Goal: Task Accomplishment & Management: Manage account settings

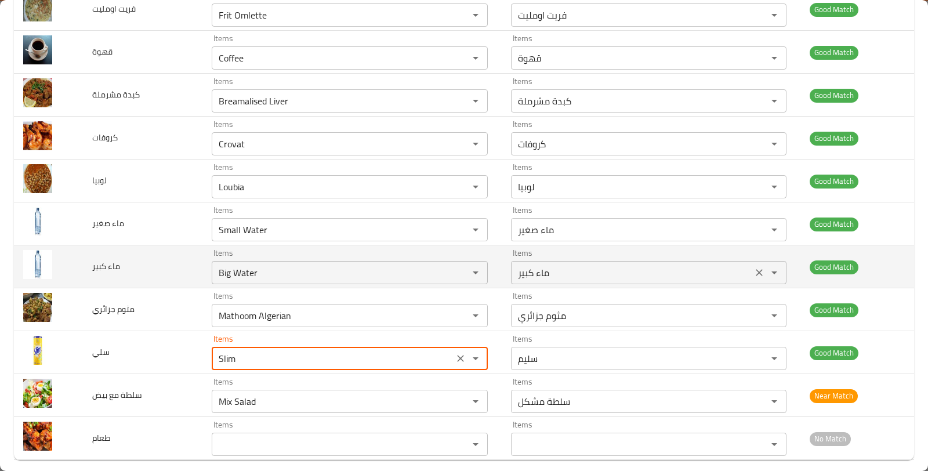
scroll to position [631, 0]
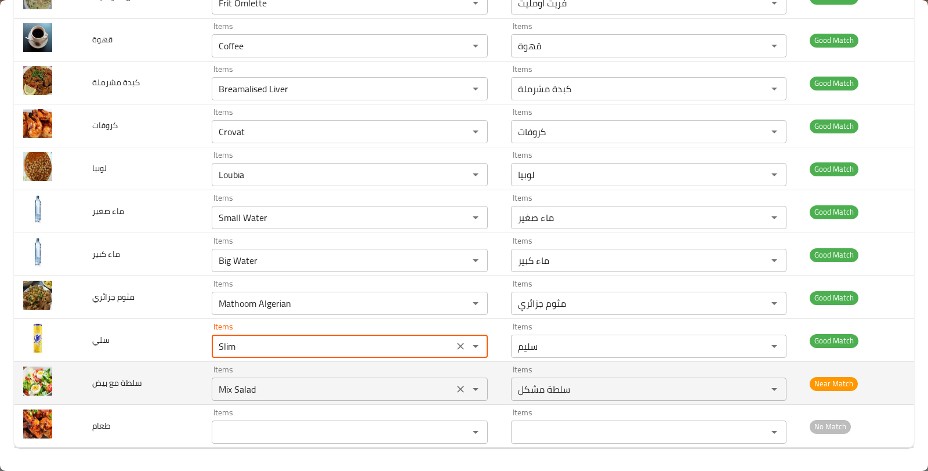
click at [405, 385] on بيض "Mix Salad" at bounding box center [332, 389] width 235 height 16
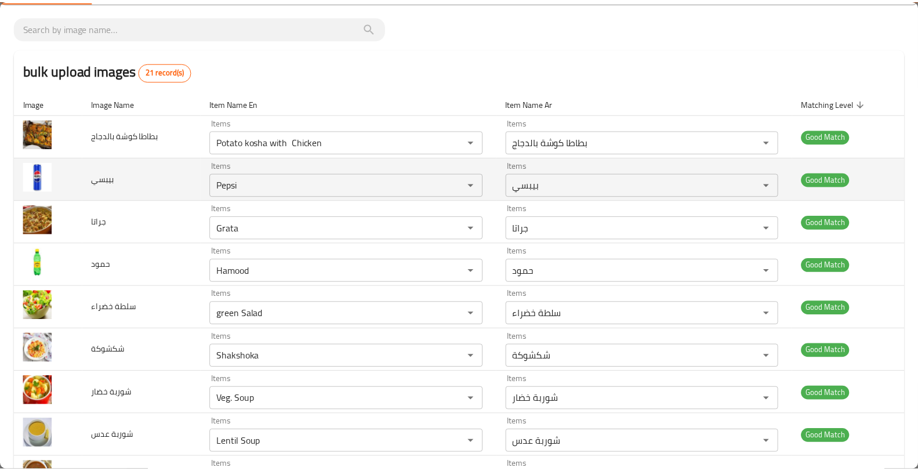
scroll to position [0, 0]
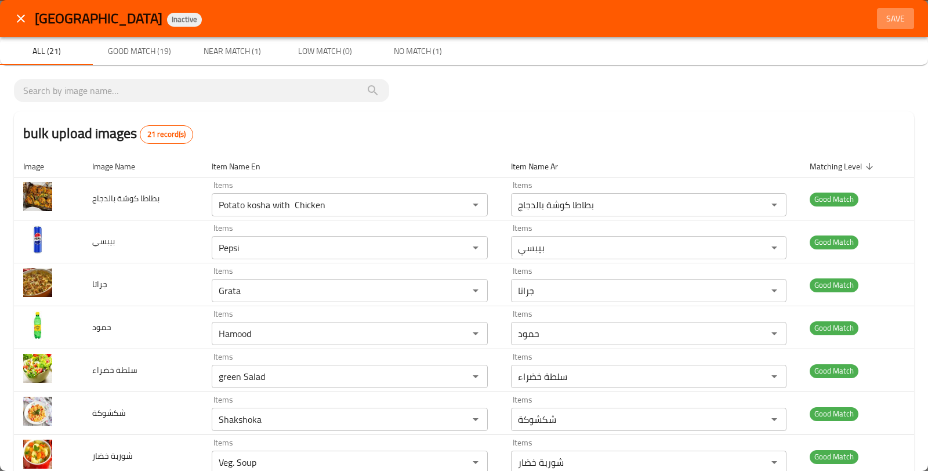
click at [881, 21] on span "Save" at bounding box center [895, 19] width 28 height 14
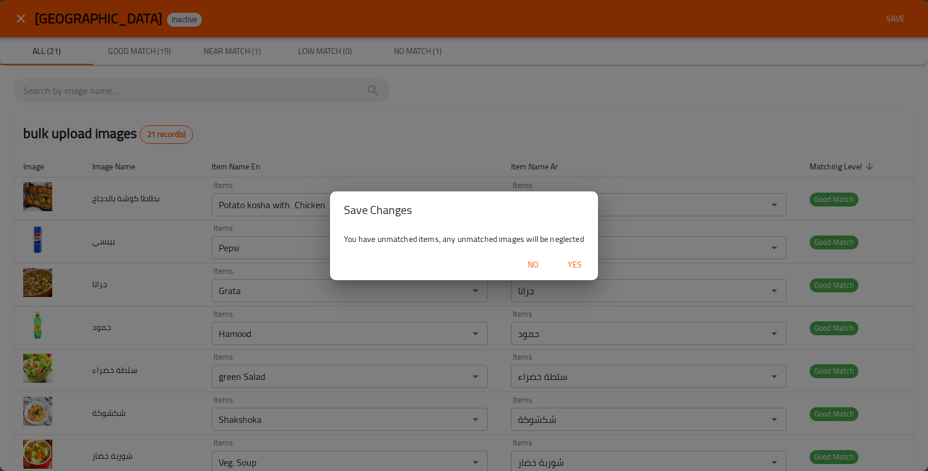
click at [579, 257] on span "Yes" at bounding box center [575, 264] width 28 height 14
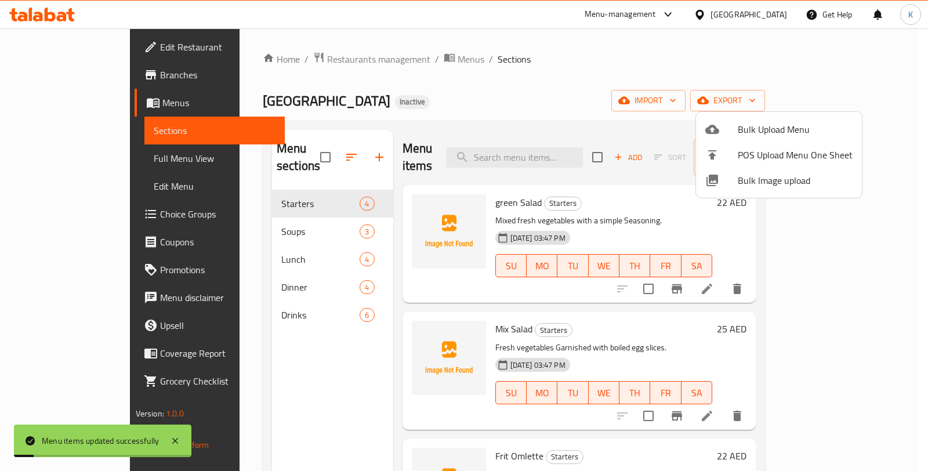
click at [100, 151] on div at bounding box center [464, 235] width 928 height 471
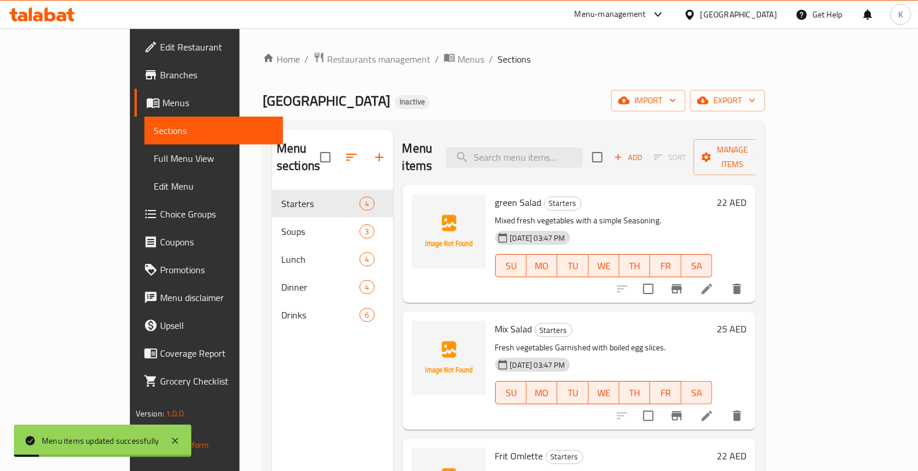
click at [154, 162] on span "Full Menu View" at bounding box center [214, 158] width 120 height 14
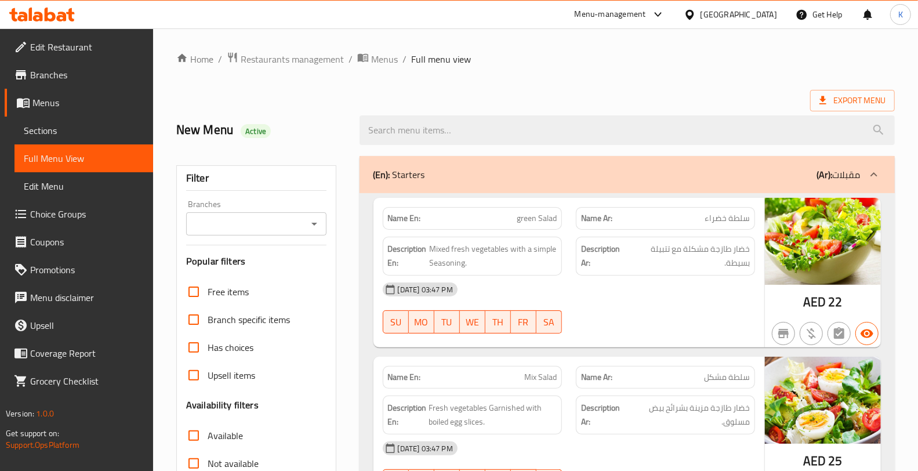
click at [627, 61] on ol "Home / Restaurants management / Menus / Full menu view" at bounding box center [535, 59] width 718 height 15
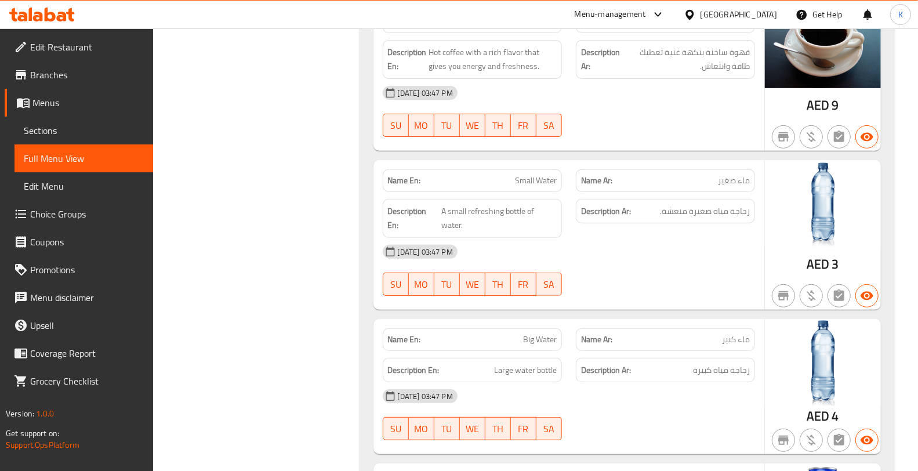
scroll to position [3007, 0]
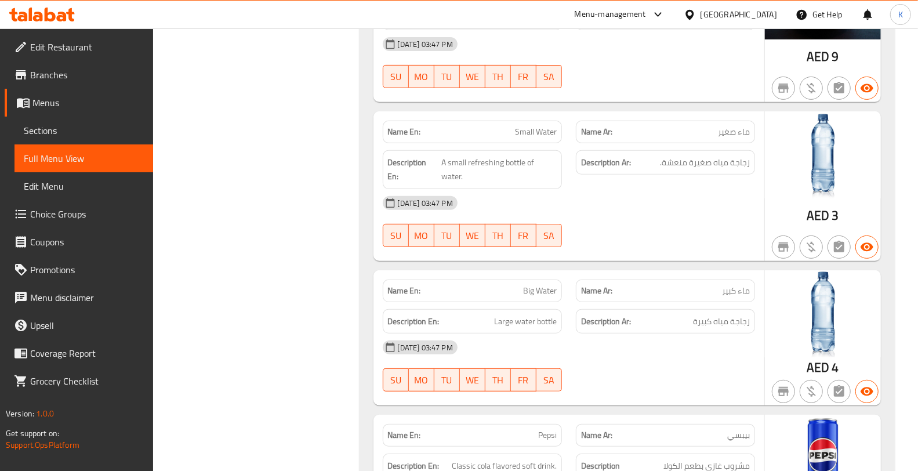
drag, startPoint x: 610, startPoint y: 139, endPoint x: 605, endPoint y: 93, distance: 46.1
click at [613, 136] on p "Name Ar: ماء صغير" at bounding box center [665, 132] width 169 height 12
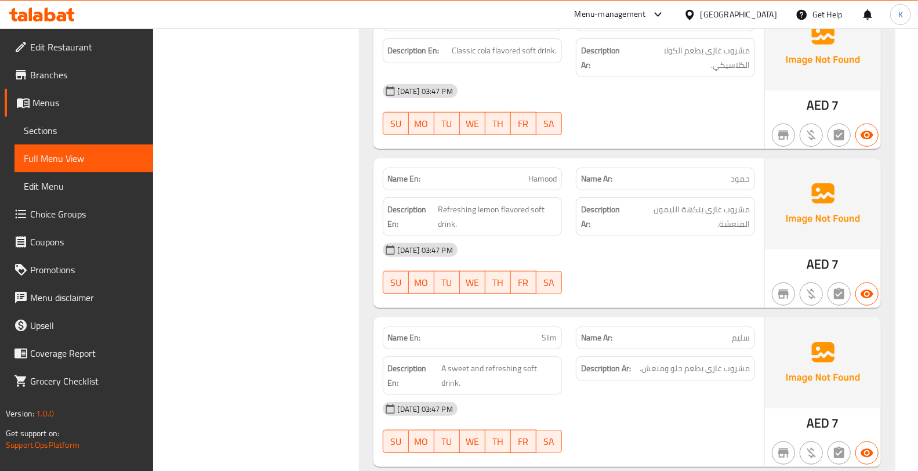
scroll to position [3207, 0]
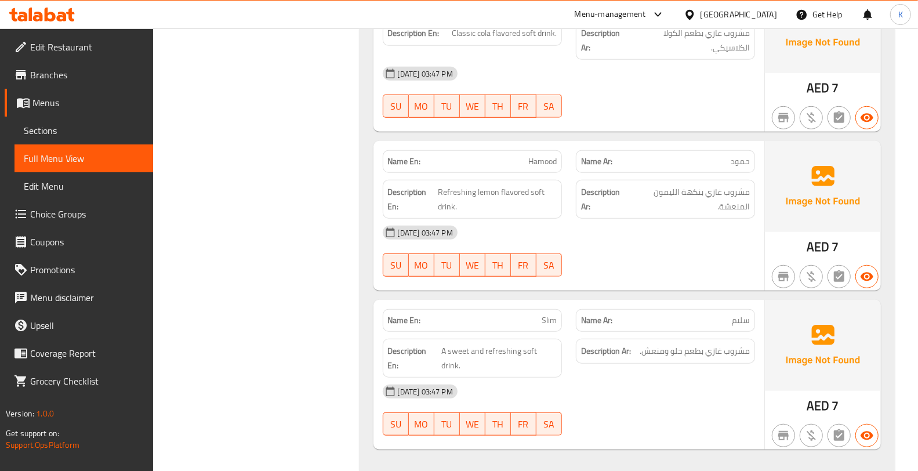
click at [436, 344] on strong "Description En:" at bounding box center [413, 358] width 51 height 28
click at [438, 276] on div "Name En: Hamood Name Ar: حمود Description En: Refreshing lemon flavored soft dr…" at bounding box center [568, 216] width 391 height 150
drag, startPoint x: 437, startPoint y: 327, endPoint x: 382, endPoint y: 325, distance: 55.7
click at [383, 332] on div "Description En: A sweet and refreshing soft drink." at bounding box center [472, 358] width 193 height 53
copy strong "Description En:"
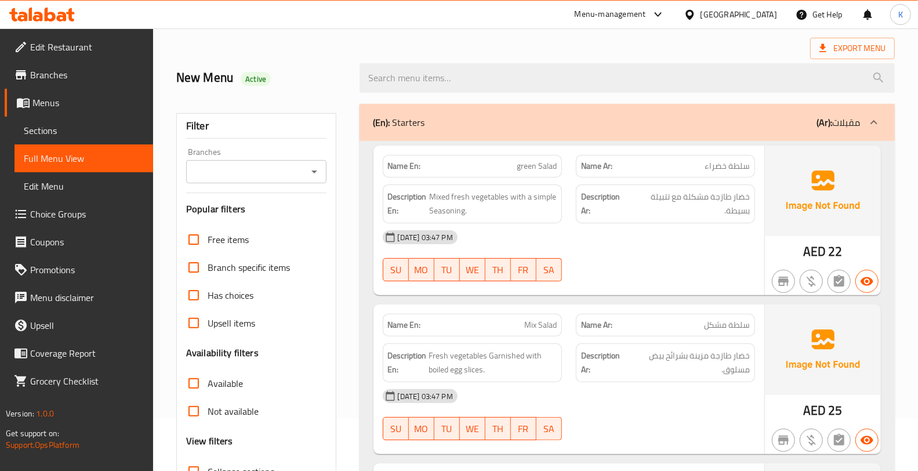
scroll to position [0, 0]
